Goal: Task Accomplishment & Management: Use online tool/utility

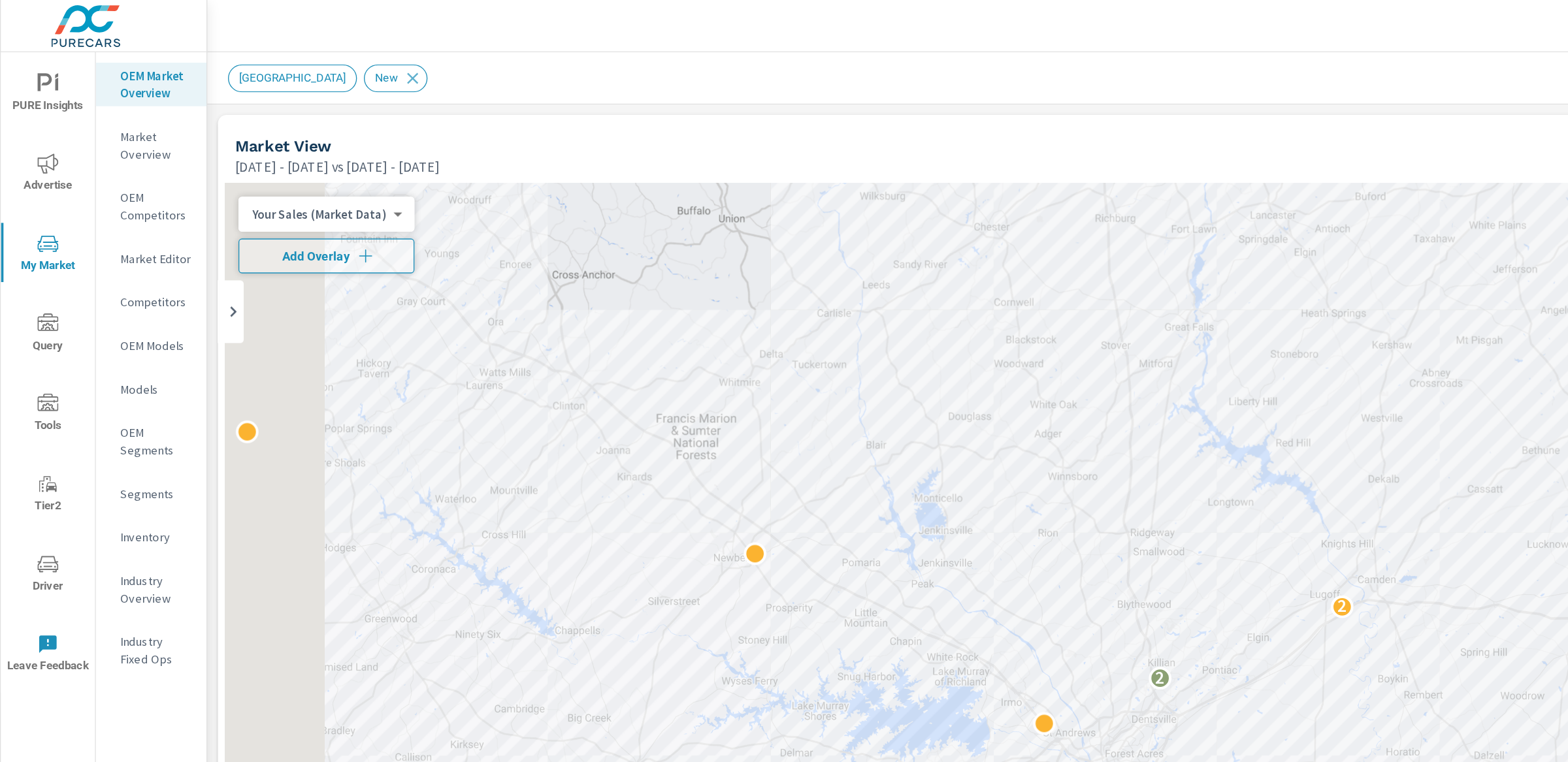
scroll to position [1, 0]
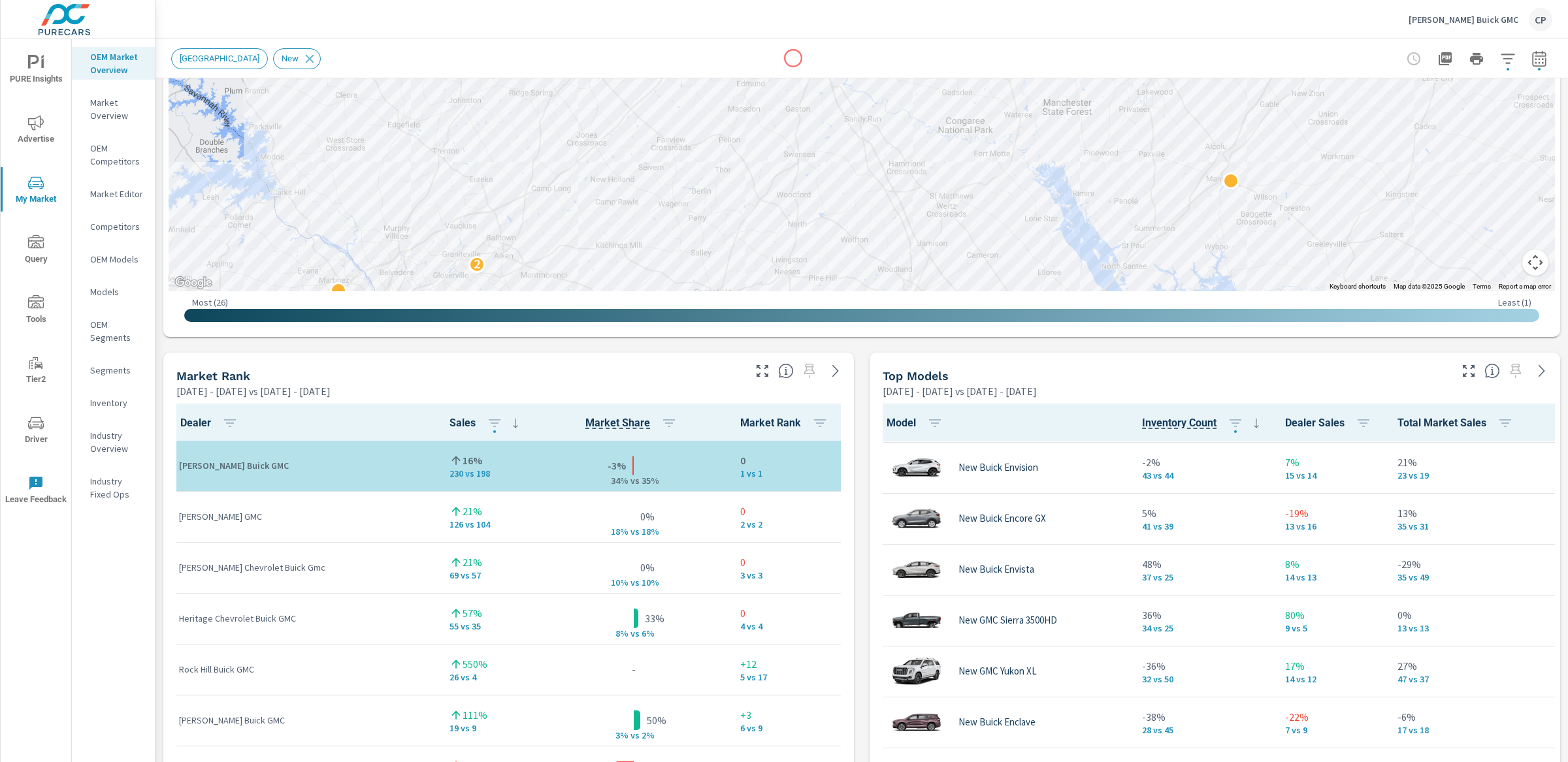
scroll to position [677, 0]
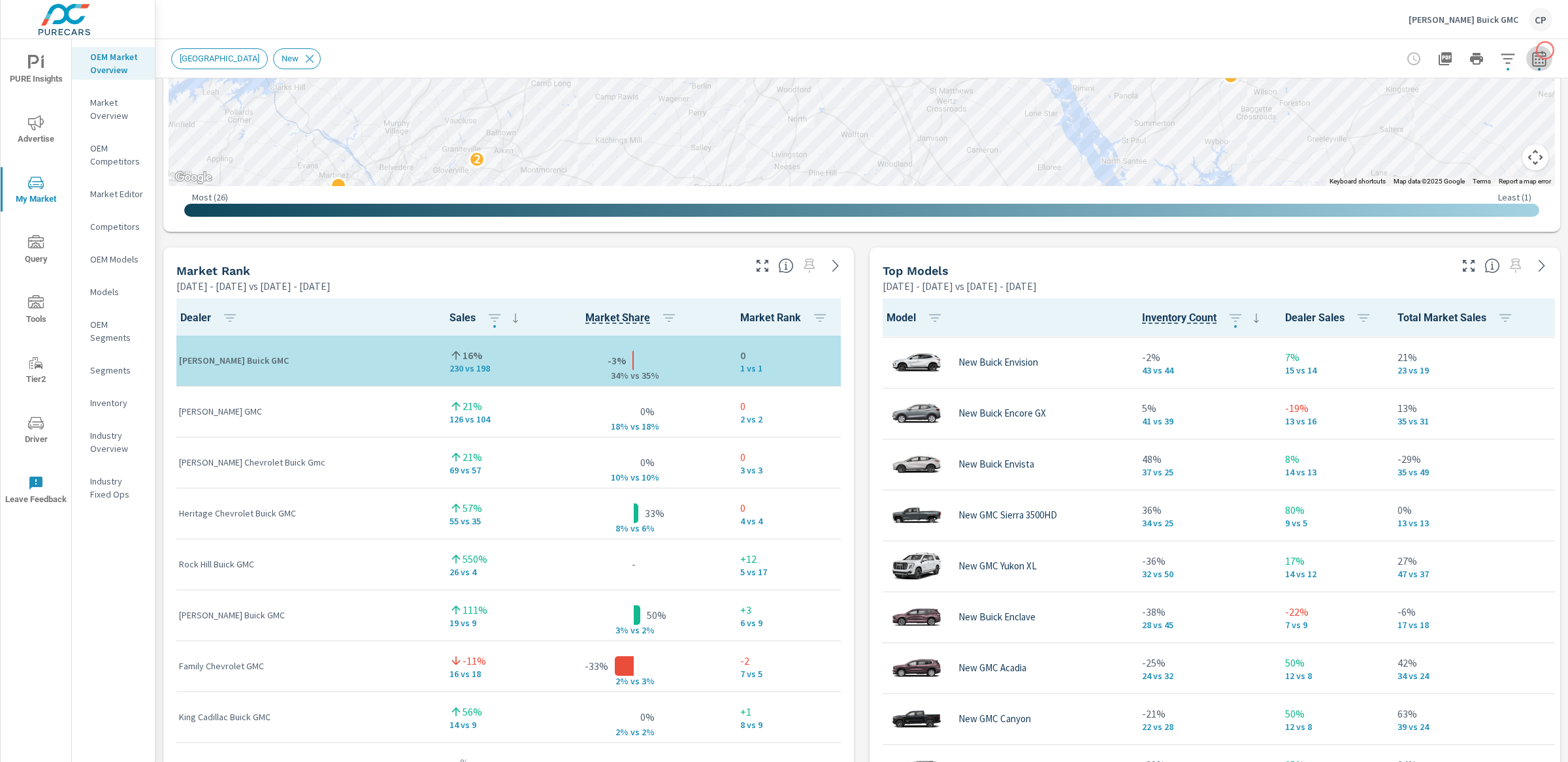
click at [1175, 51] on icon "button" at bounding box center [1539, 59] width 15 height 15
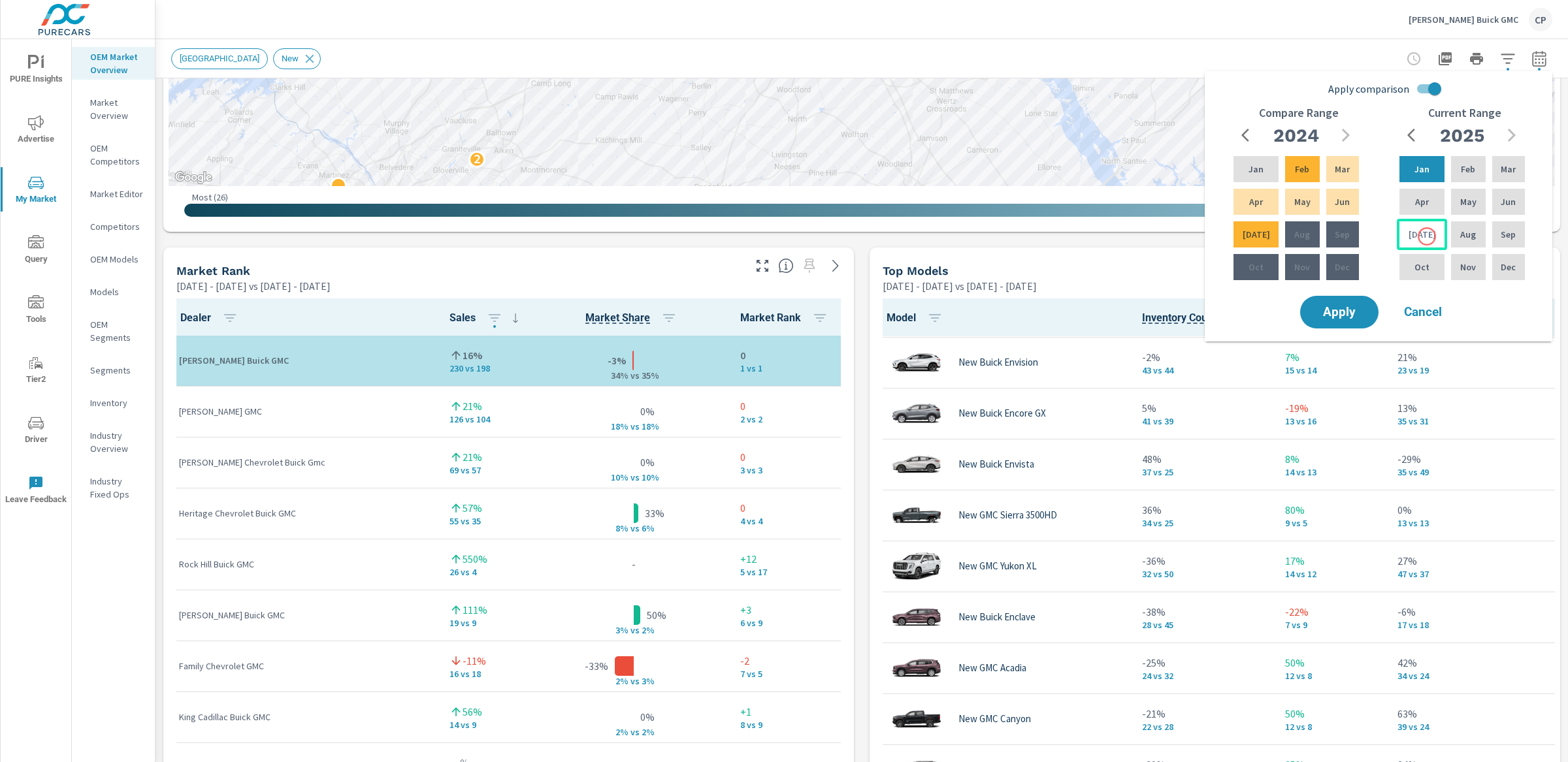
click at [1175, 237] on div "[DATE]" at bounding box center [1422, 234] width 50 height 31
click at [1175, 179] on div "Feb" at bounding box center [1467, 169] width 40 height 31
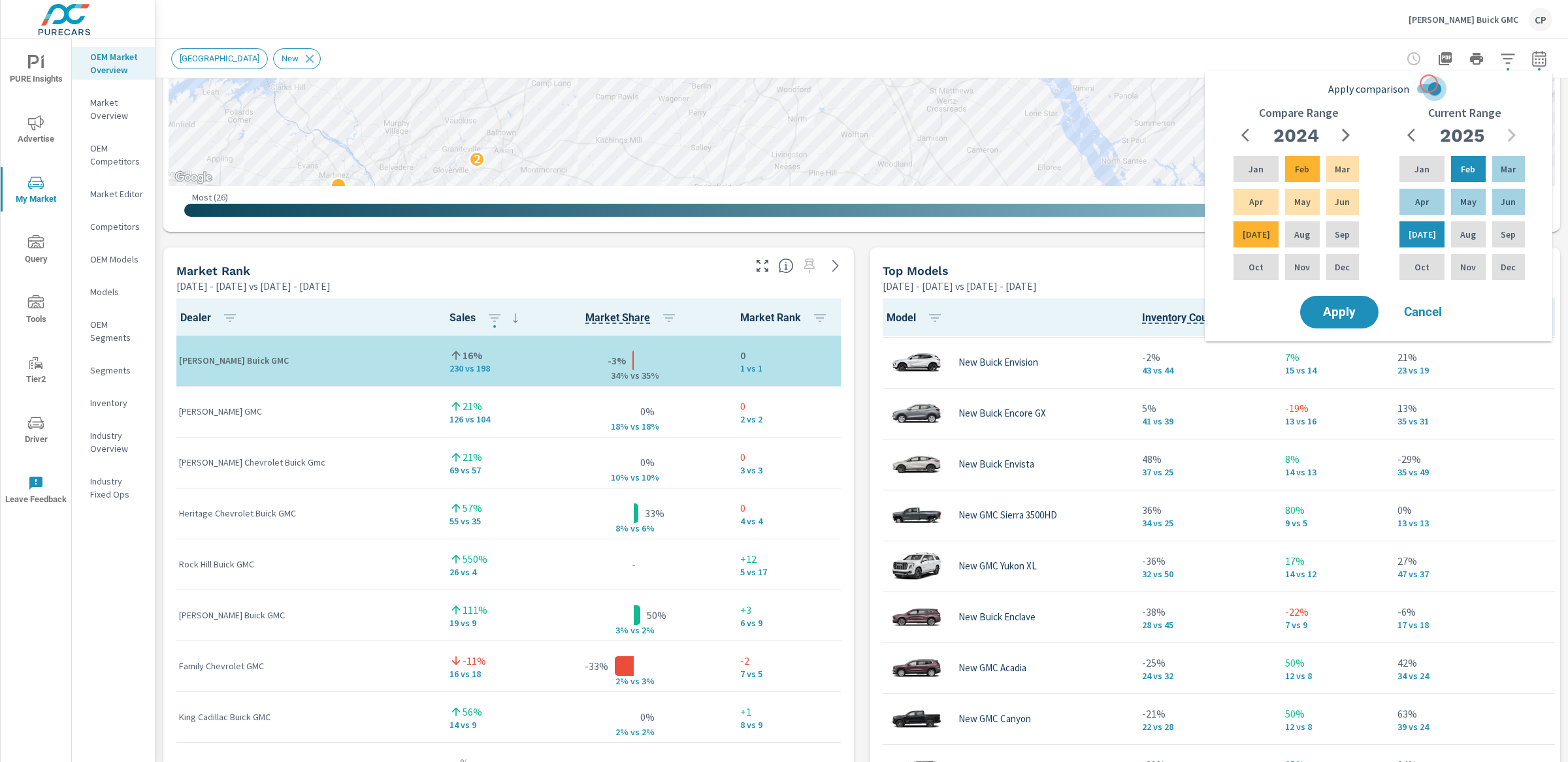
click at [1175, 83] on input "Apply comparison" at bounding box center [1435, 89] width 74 height 25
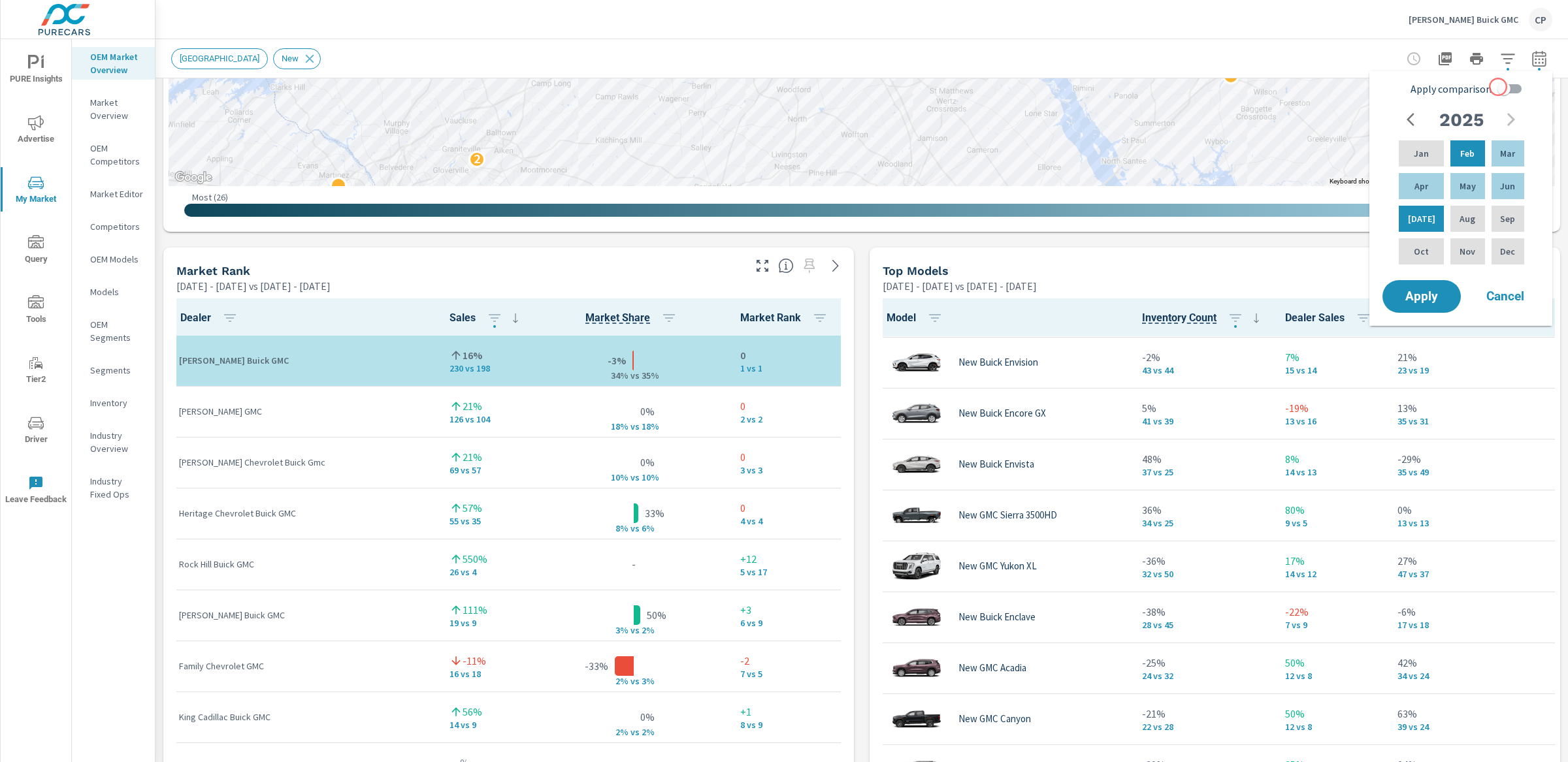
click at [1175, 87] on input "Apply comparison" at bounding box center [1503, 89] width 74 height 25
checkbox input "true"
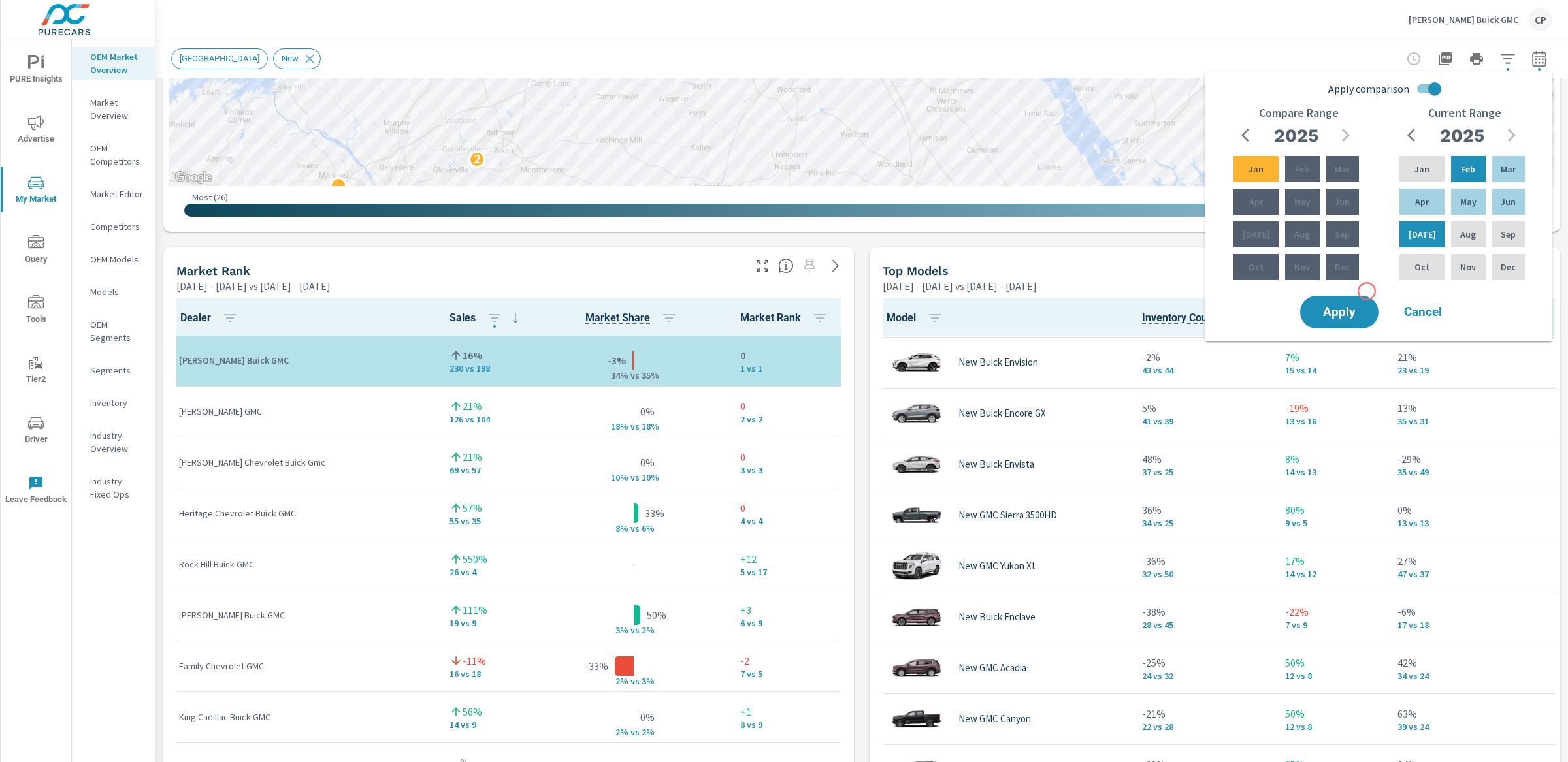
click at [1175, 291] on div "Compare Range [DATE] Feb Mar Apr May Jun [DATE] Aug Sep Oct Nov Dec" at bounding box center [1298, 199] width 166 height 187
click at [1175, 298] on button "Apply" at bounding box center [1340, 311] width 81 height 34
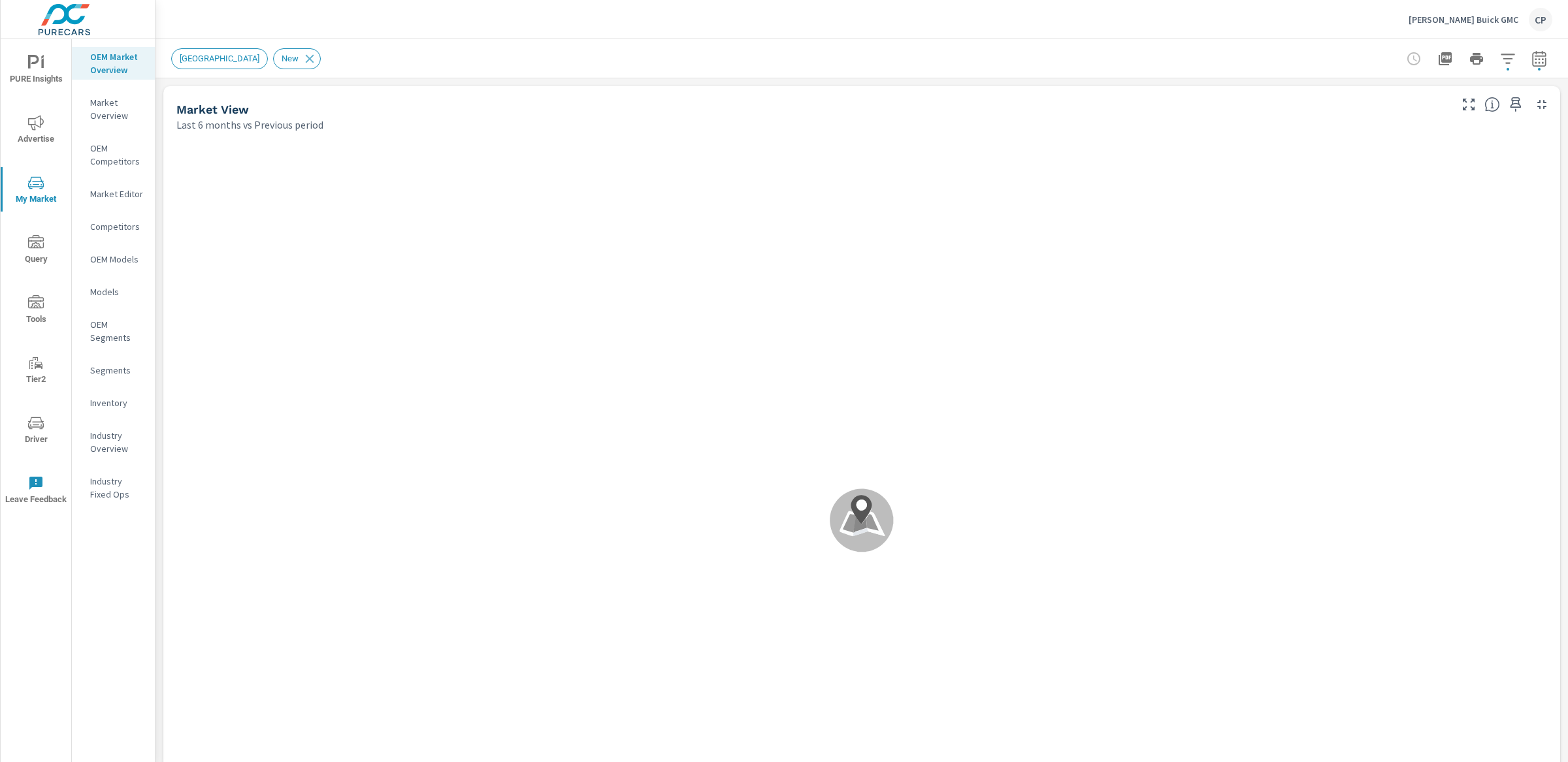
scroll to position [154, 0]
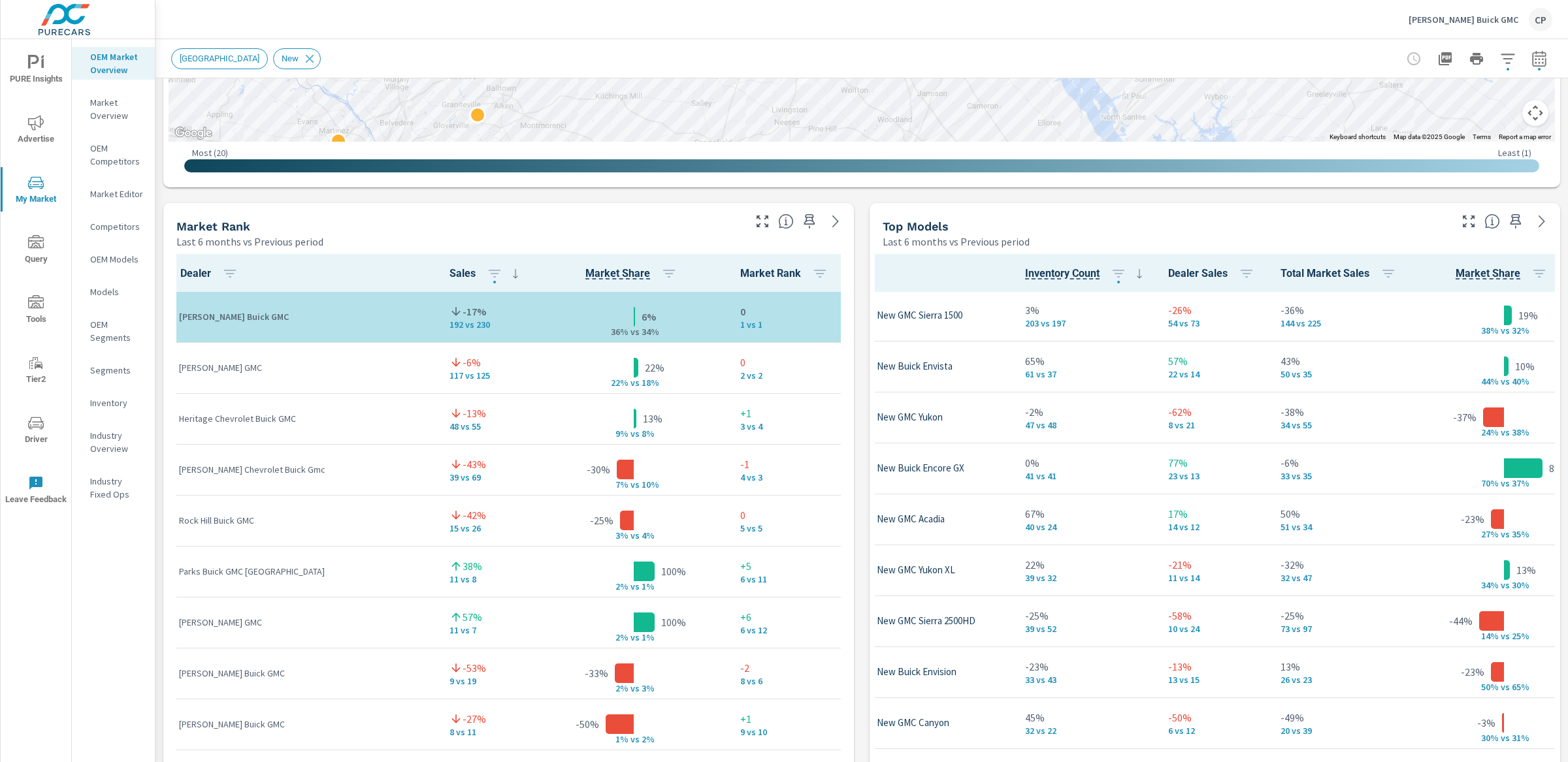
scroll to position [1, 120]
